Goal: Contribute content: Add original content to the website for others to see

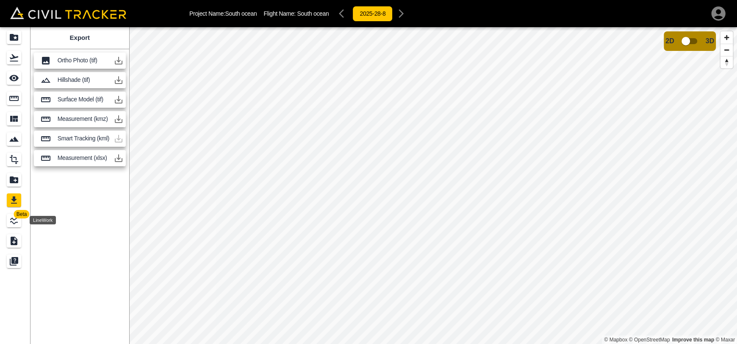
click at [12, 220] on icon "LineWork" at bounding box center [14, 220] width 10 height 10
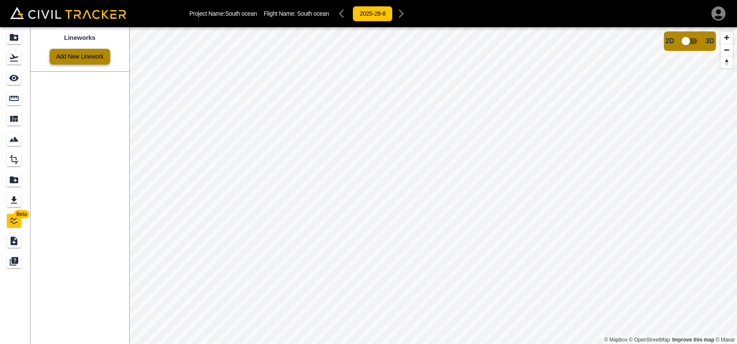
click at [78, 54] on link "Add New Linework" at bounding box center [80, 57] width 61 height 16
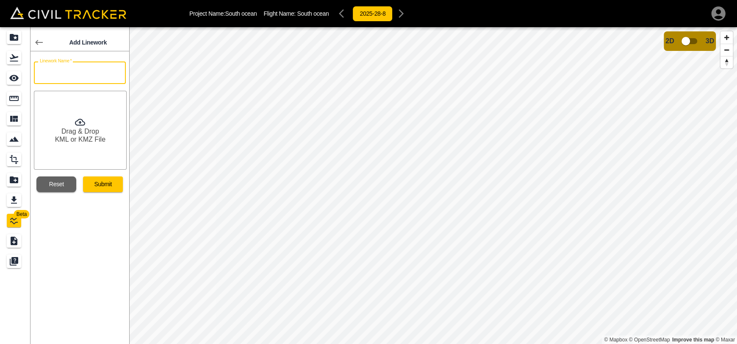
click at [95, 81] on input "text" at bounding box center [80, 72] width 92 height 22
type input "Contours"
click at [97, 179] on button "Submit" at bounding box center [103, 184] width 40 height 16
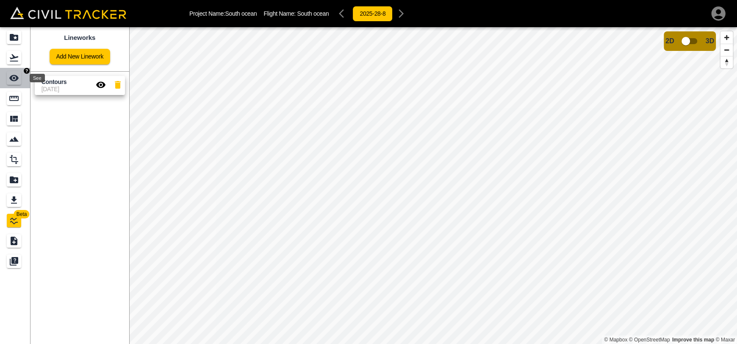
drag, startPoint x: 11, startPoint y: 73, endPoint x: 22, endPoint y: 73, distance: 10.2
click at [11, 73] on icon "See" at bounding box center [14, 78] width 10 height 10
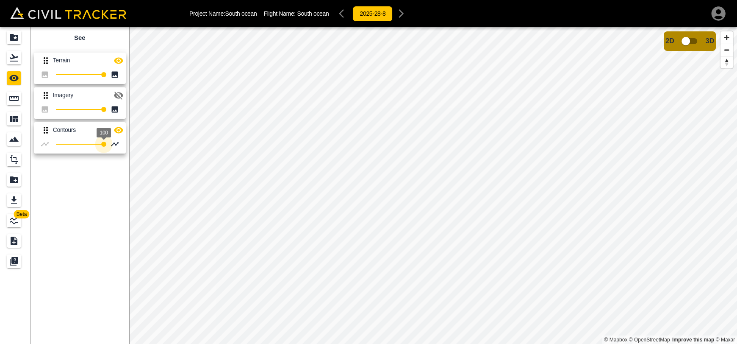
type input "100"
click at [195, 154] on div "Beta See Terrain 100 Imagery 100 Contours 100 © Mapbox © OpenStreetMap Improve …" at bounding box center [368, 185] width 737 height 317
click at [14, 103] on icon "Measure" at bounding box center [14, 98] width 10 height 10
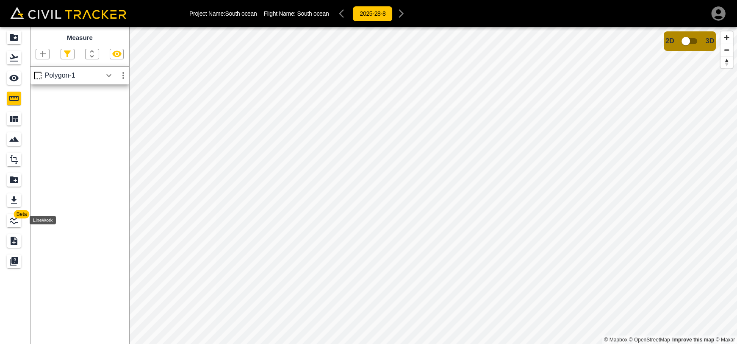
click at [14, 219] on icon "LineWork" at bounding box center [14, 220] width 10 height 10
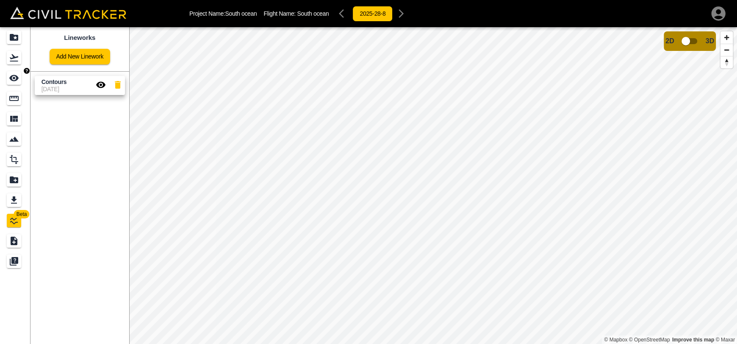
click at [12, 75] on icon "See" at bounding box center [13, 78] width 9 height 6
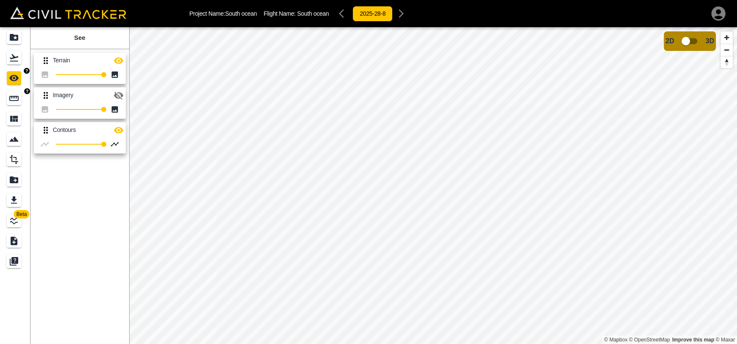
click at [19, 94] on div "Measure" at bounding box center [14, 99] width 14 height 14
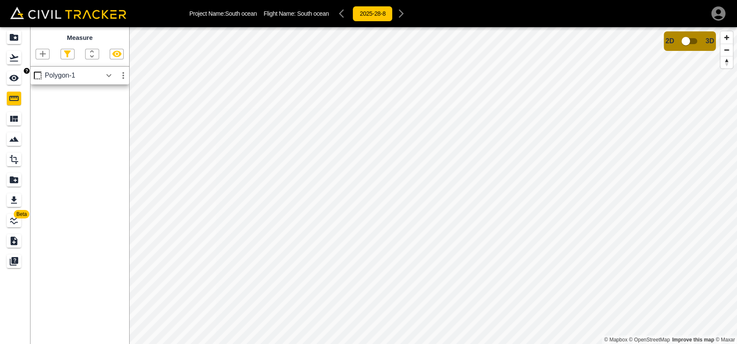
drag, startPoint x: 6, startPoint y: 72, endPoint x: 19, endPoint y: 77, distance: 14.1
click at [6, 72] on link at bounding box center [15, 78] width 31 height 20
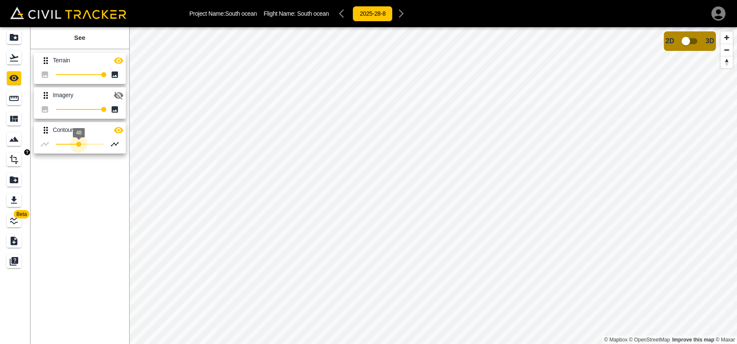
type input "100"
click at [343, 159] on div "Beta See Terrain 100 Imagery 100 Contours 48 © Mapbox © OpenStreetMap Improve t…" at bounding box center [368, 185] width 737 height 317
click at [15, 95] on icon "Measure" at bounding box center [14, 98] width 10 height 10
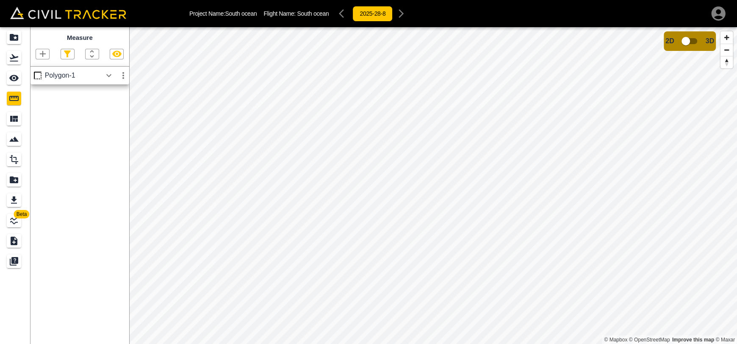
click at [122, 54] on button "button" at bounding box center [116, 54] width 13 height 10
drag, startPoint x: 15, startPoint y: 83, endPoint x: 20, endPoint y: 82, distance: 5.5
click at [15, 82] on icon "See" at bounding box center [14, 78] width 10 height 10
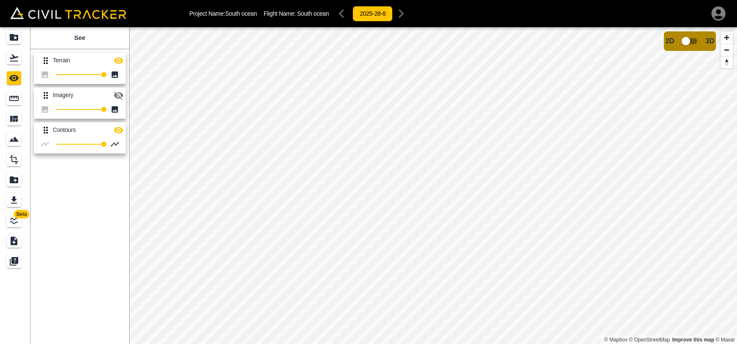
click at [118, 65] on icon "button" at bounding box center [119, 61] width 10 height 10
click at [118, 95] on icon "button" at bounding box center [119, 95] width 10 height 10
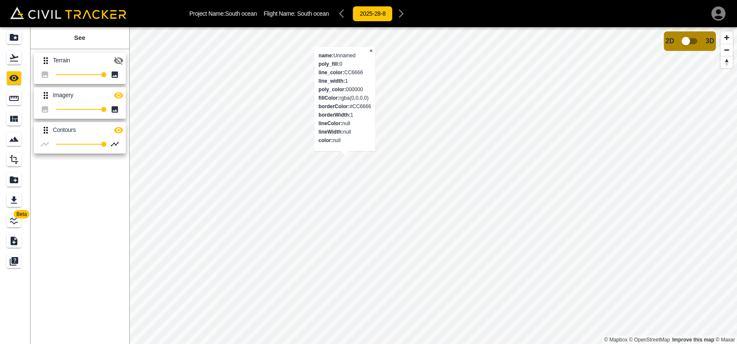
click at [343, 146] on div "name: Unnamed poly_fill: 0 line_color: CC6666 line_width: 1 poly_color: 000000 …" at bounding box center [344, 99] width 61 height 104
click at [361, 148] on div "name: Unnamed poly_fill: 0 line_color: CC6666 line_width: 1 poly_color: 000000 …" at bounding box center [338, 117] width 61 height 104
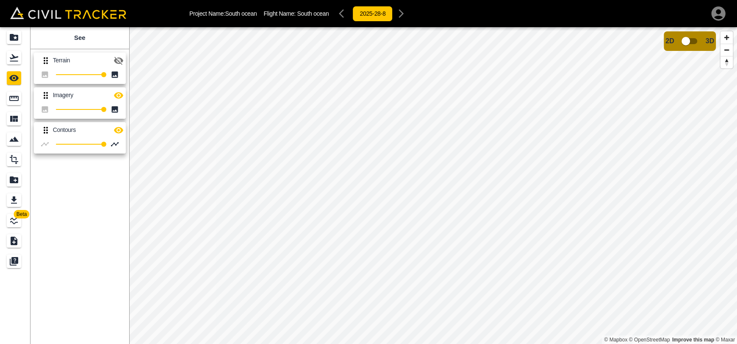
click at [17, 214] on span "Beta" at bounding box center [22, 214] width 16 height 8
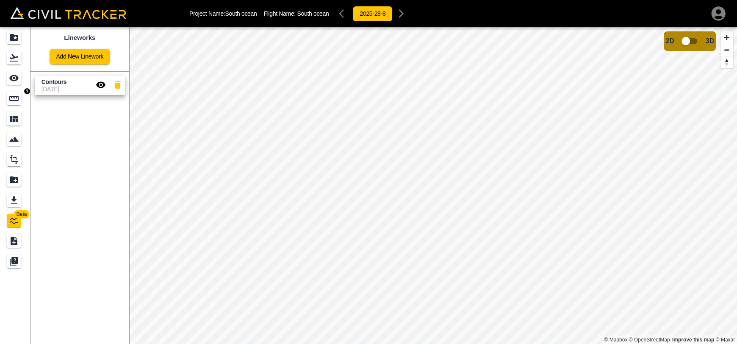
drag, startPoint x: 18, startPoint y: 84, endPoint x: 28, endPoint y: 83, distance: 10.6
click at [18, 83] on div "See" at bounding box center [14, 78] width 14 height 14
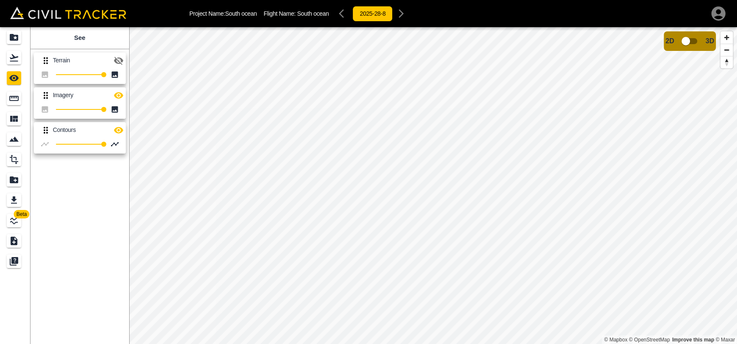
drag, startPoint x: 120, startPoint y: 63, endPoint x: 120, endPoint y: 73, distance: 9.7
click at [120, 65] on icon "button" at bounding box center [119, 61] width 10 height 10
click at [118, 96] on icon "button" at bounding box center [119, 95] width 10 height 10
drag, startPoint x: 11, startPoint y: 64, endPoint x: 14, endPoint y: 59, distance: 5.1
click at [11, 64] on div "Flights" at bounding box center [14, 58] width 14 height 14
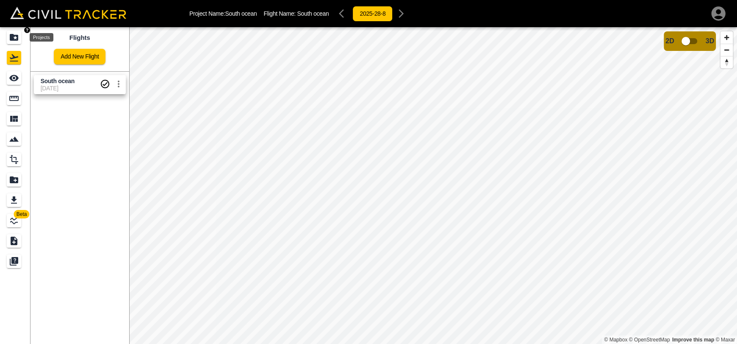
drag, startPoint x: 15, startPoint y: 30, endPoint x: 218, endPoint y: 1, distance: 205.0
click at [16, 31] on div "Projects" at bounding box center [14, 38] width 14 height 14
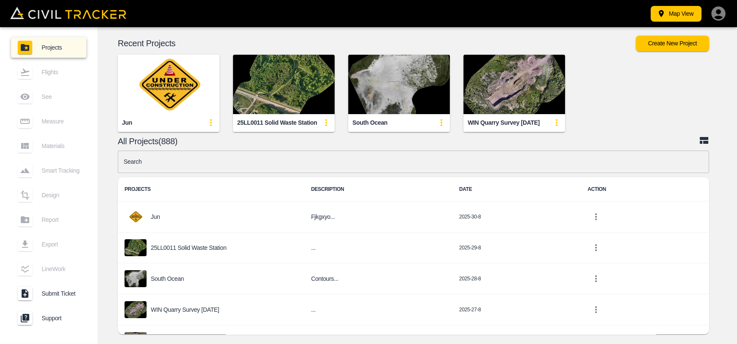
click at [305, 78] on img "button" at bounding box center [284, 84] width 102 height 59
